Goal: Check status: Check status

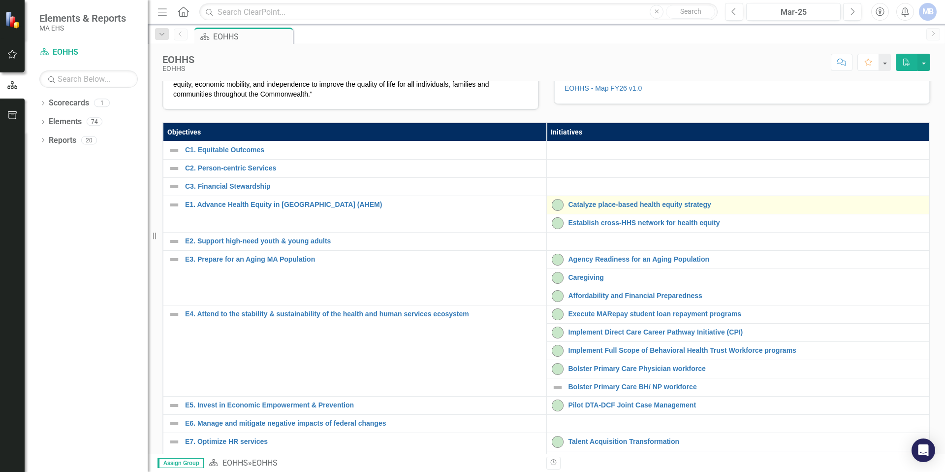
click at [585, 214] on td "Catalyze place-based health equity strategy Edit Edit Initiative Link Open Elem…" at bounding box center [739, 204] width 384 height 18
click at [605, 208] on link "Catalyze place-based health equity strategy" at bounding box center [747, 204] width 356 height 7
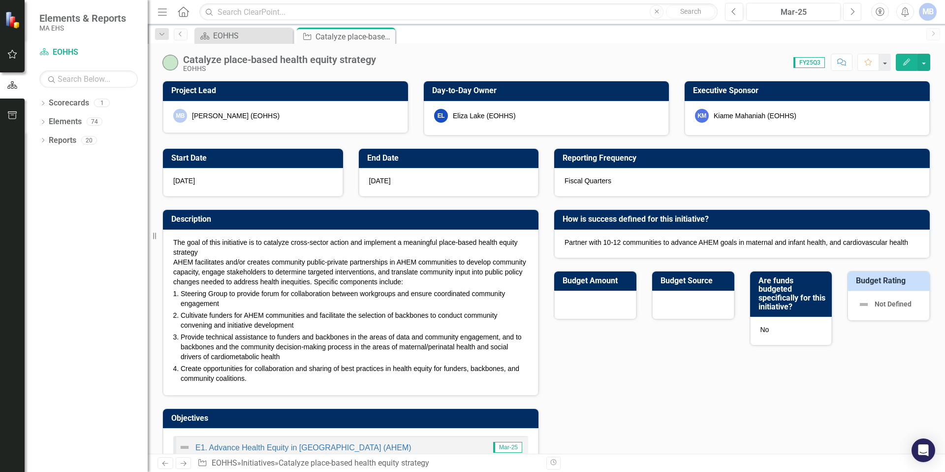
click at [848, 15] on button "Next" at bounding box center [852, 12] width 18 height 18
click at [847, 15] on button "Next" at bounding box center [852, 12] width 18 height 18
click at [846, 15] on button "Next" at bounding box center [852, 12] width 18 height 18
click at [775, 13] on div "Jun-25" at bounding box center [794, 12] width 88 height 12
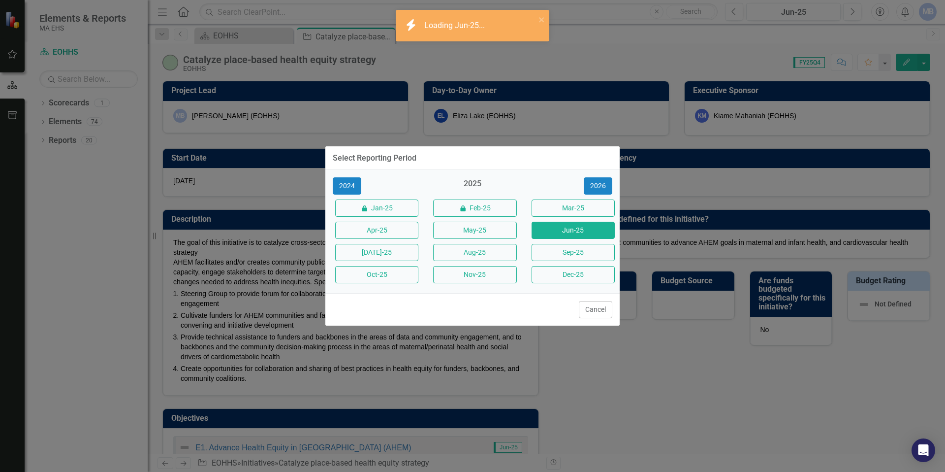
checkbox input "true"
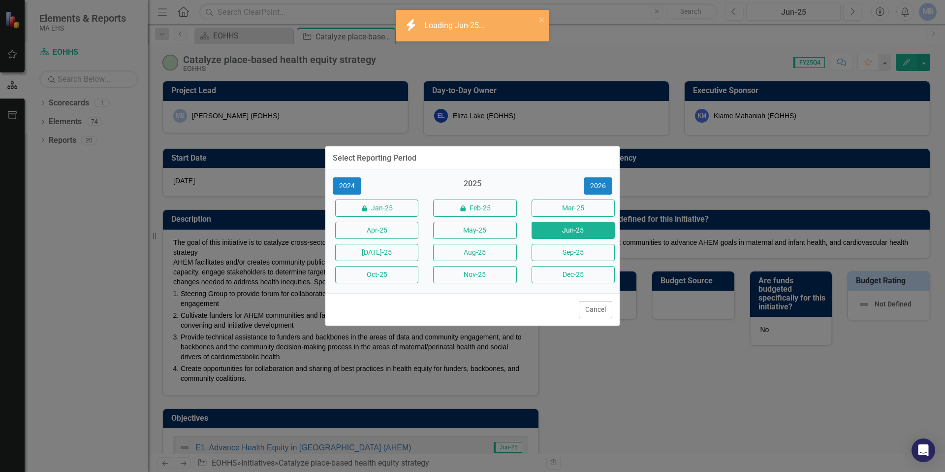
drag, startPoint x: 400, startPoint y: 268, endPoint x: 422, endPoint y: 278, distance: 24.1
click at [400, 268] on button "Oct-25" at bounding box center [376, 274] width 83 height 17
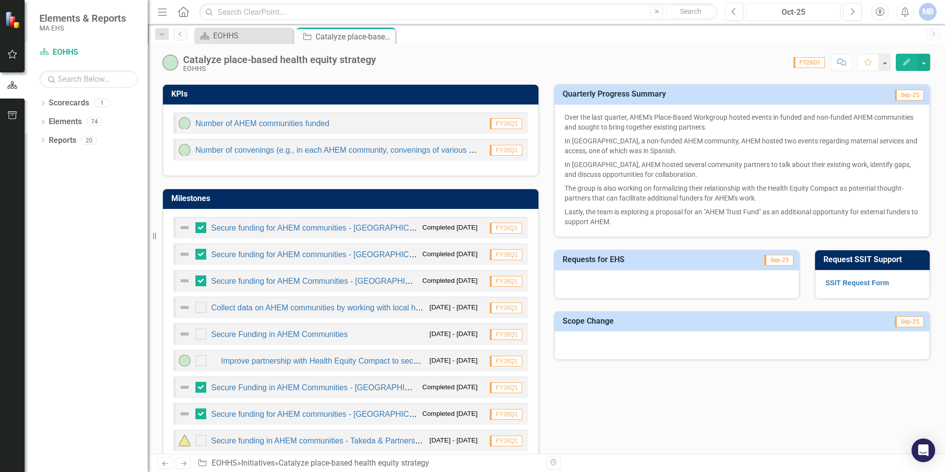
scroll to position [404, 0]
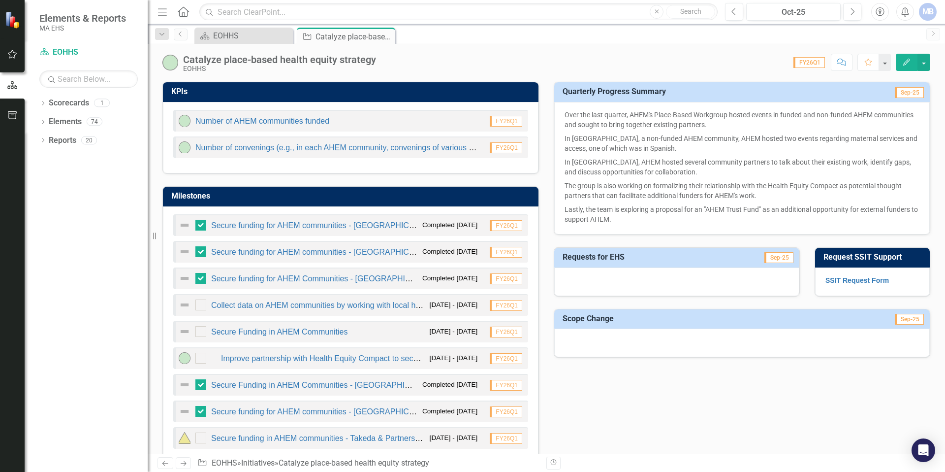
click at [654, 174] on p "In [GEOGRAPHIC_DATA], AHEM hosted several community partners to talk about thei…" at bounding box center [742, 167] width 355 height 24
click at [680, 215] on p "Lastly, the team is exploring a proposal for an "AHEM Trust Fund" as an additio…" at bounding box center [742, 213] width 355 height 22
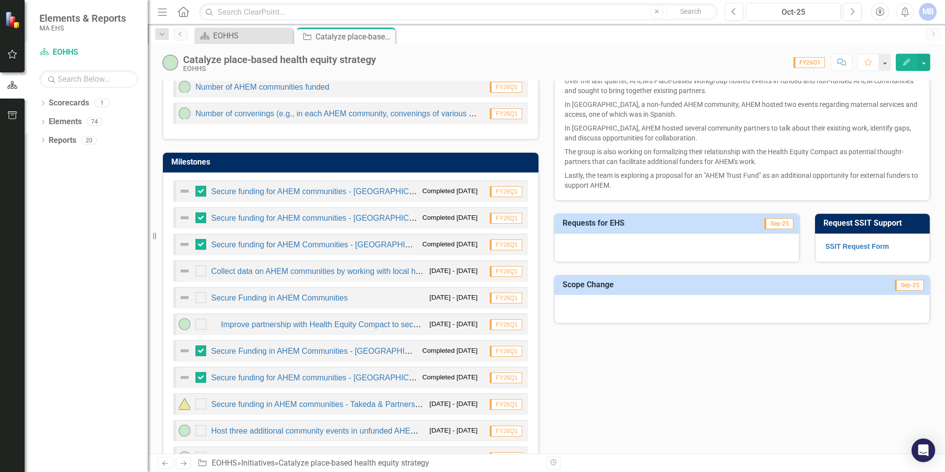
scroll to position [459, 0]
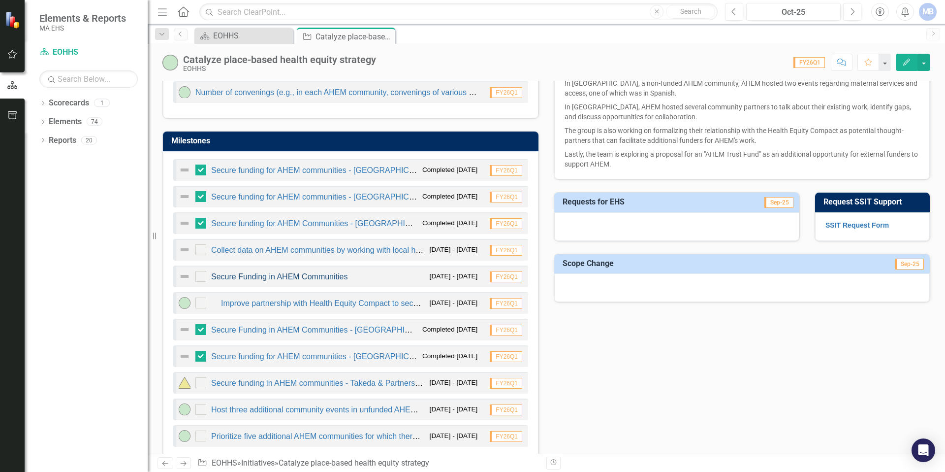
click at [288, 275] on link "Secure Funding in AHEM Communities" at bounding box center [279, 276] width 136 height 8
